Goal: Navigation & Orientation: Find specific page/section

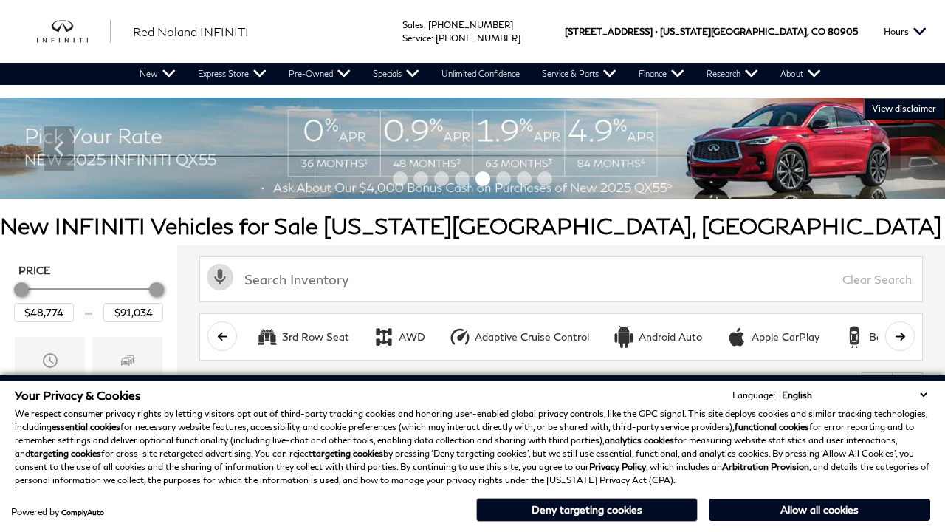
scroll to position [693, 0]
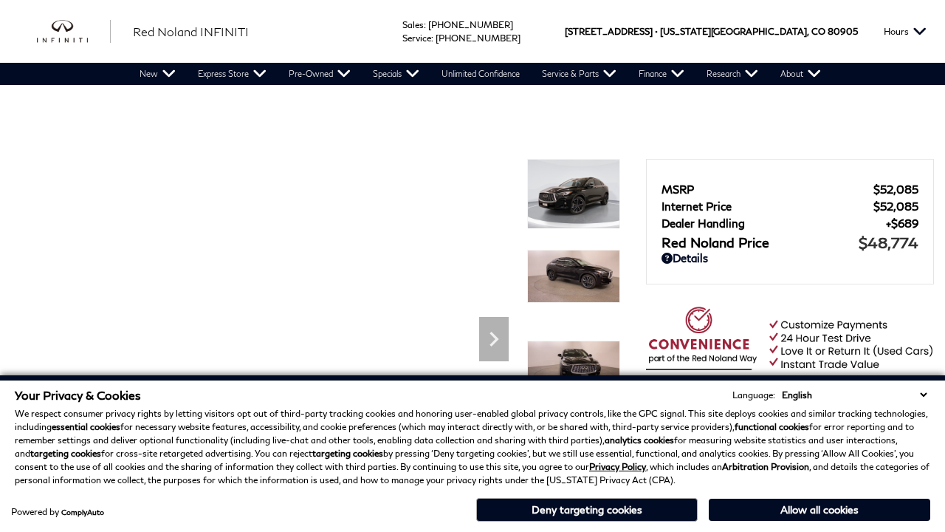
scroll to position [717, 0]
